Goal: Task Accomplishment & Management: Complete application form

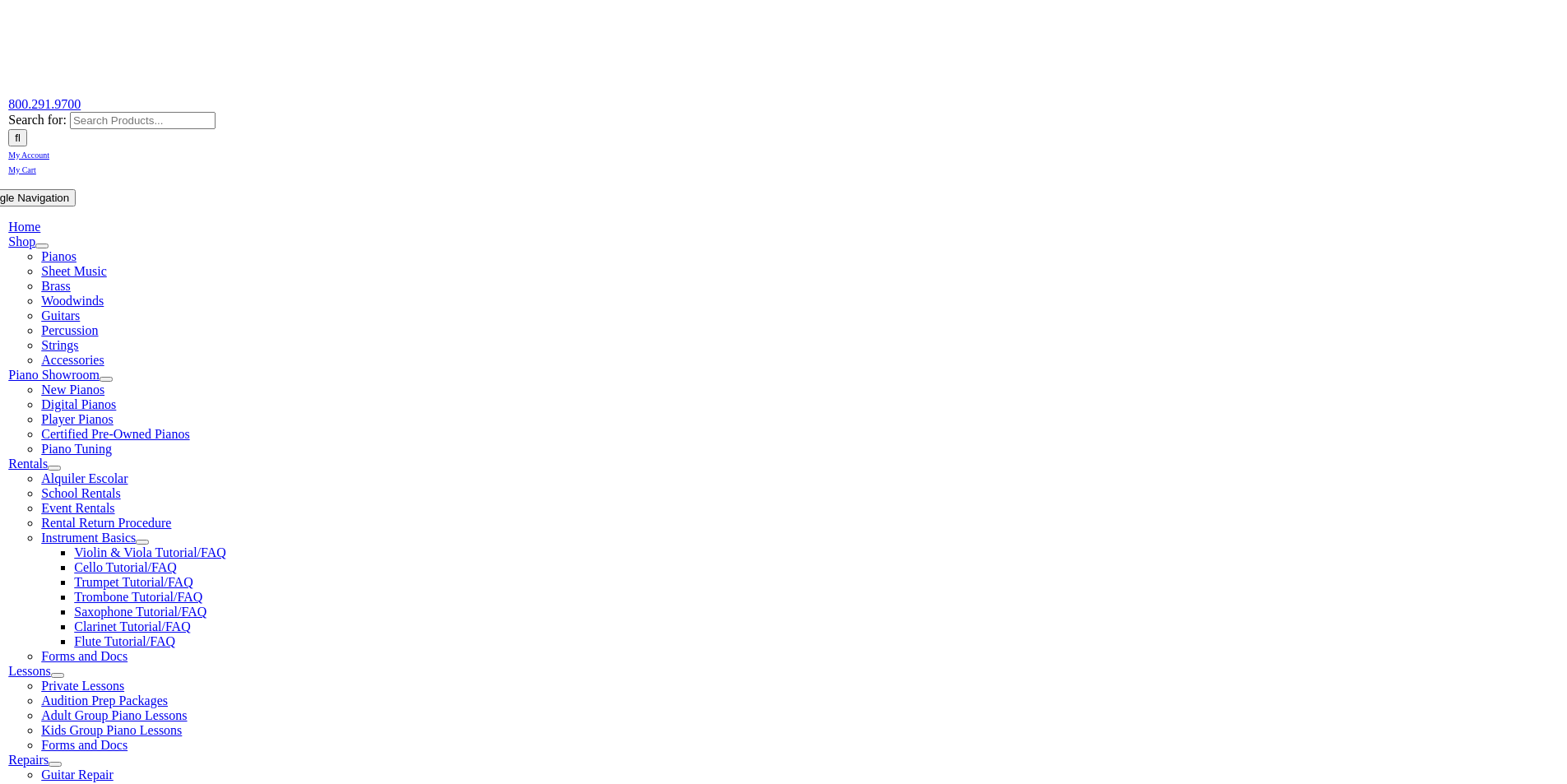
scroll to position [192, 0]
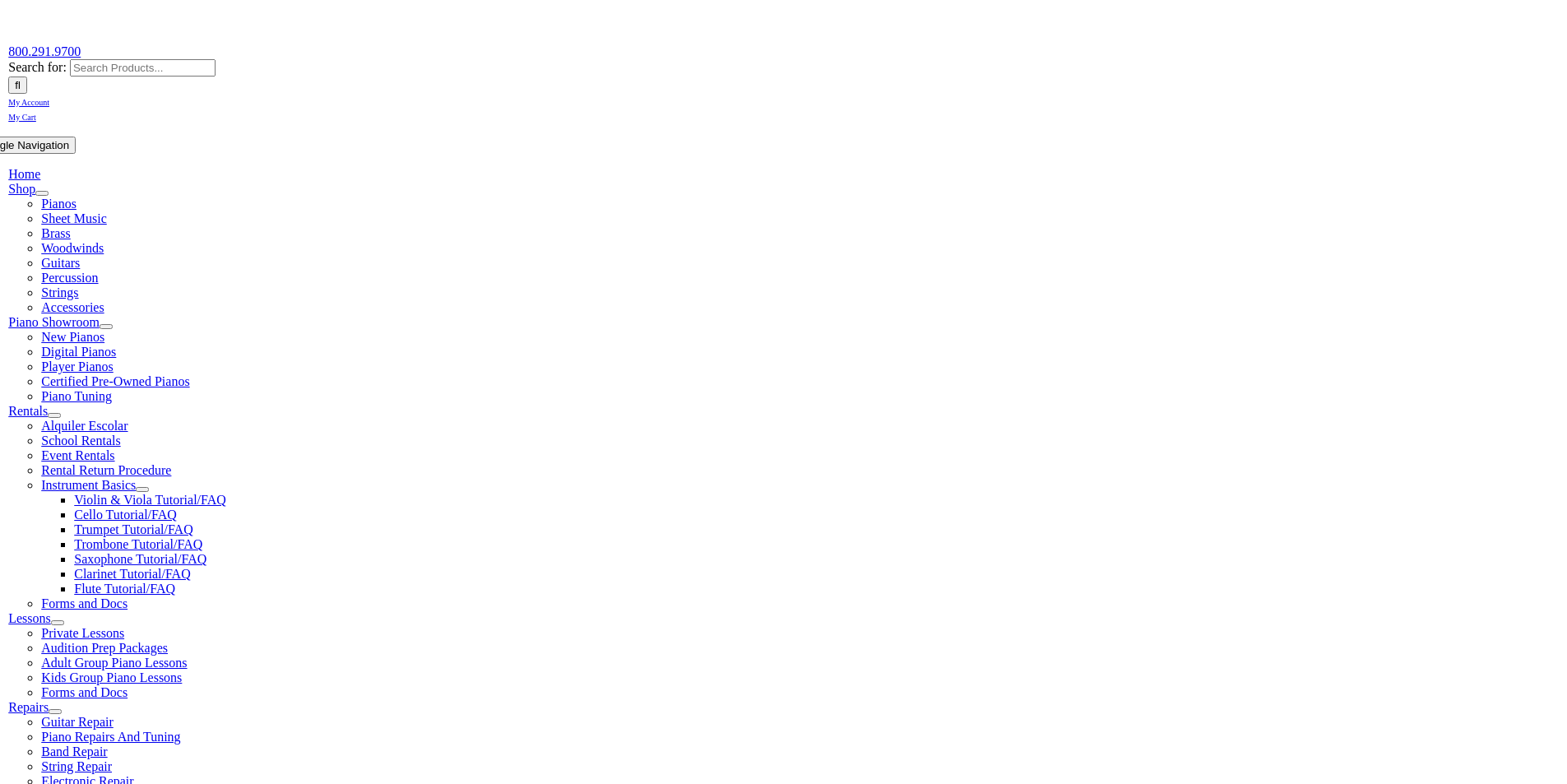
type input "san"
